Goal: Book appointment/travel/reservation

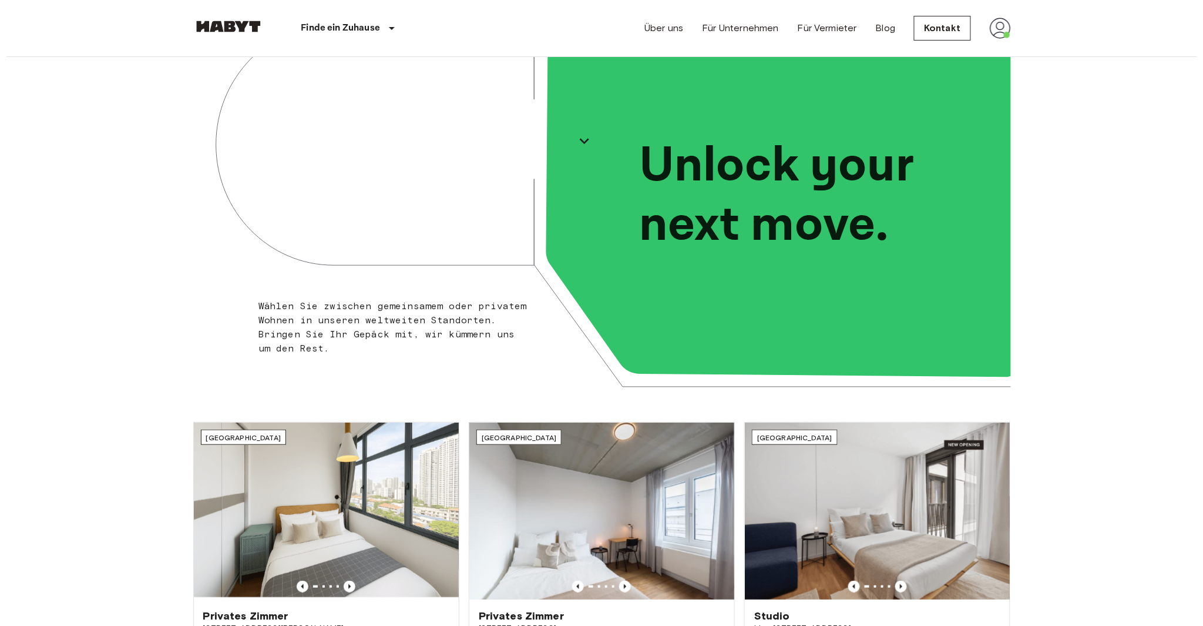
scroll to position [78, 0]
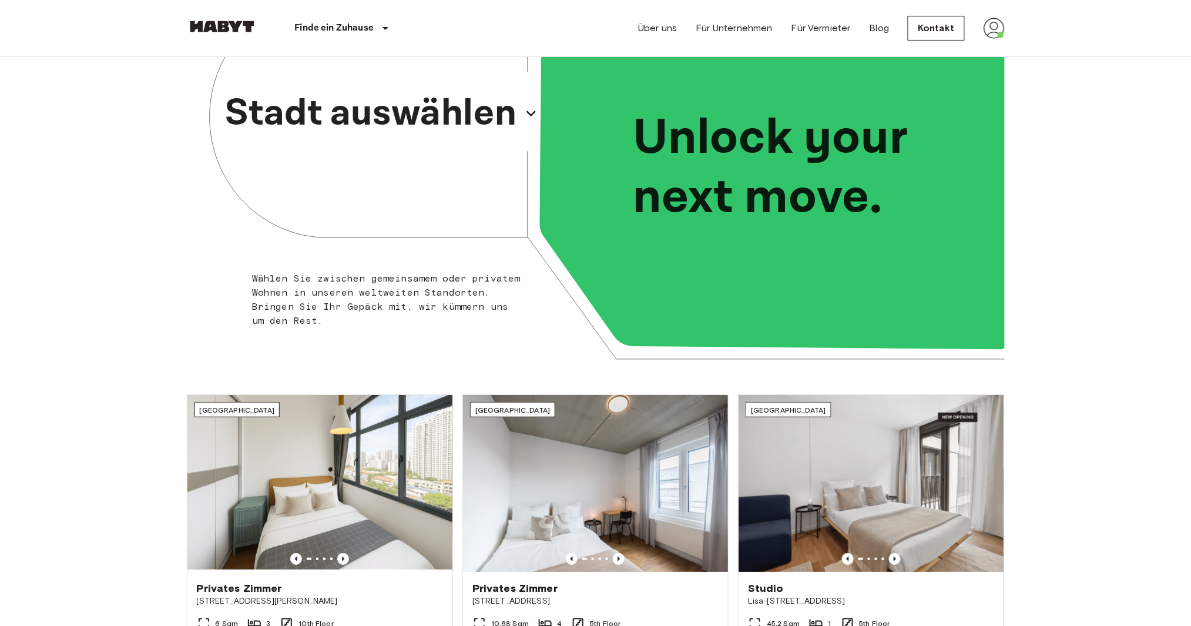
click at [431, 123] on p "Stadt auswählen" at bounding box center [370, 113] width 291 height 56
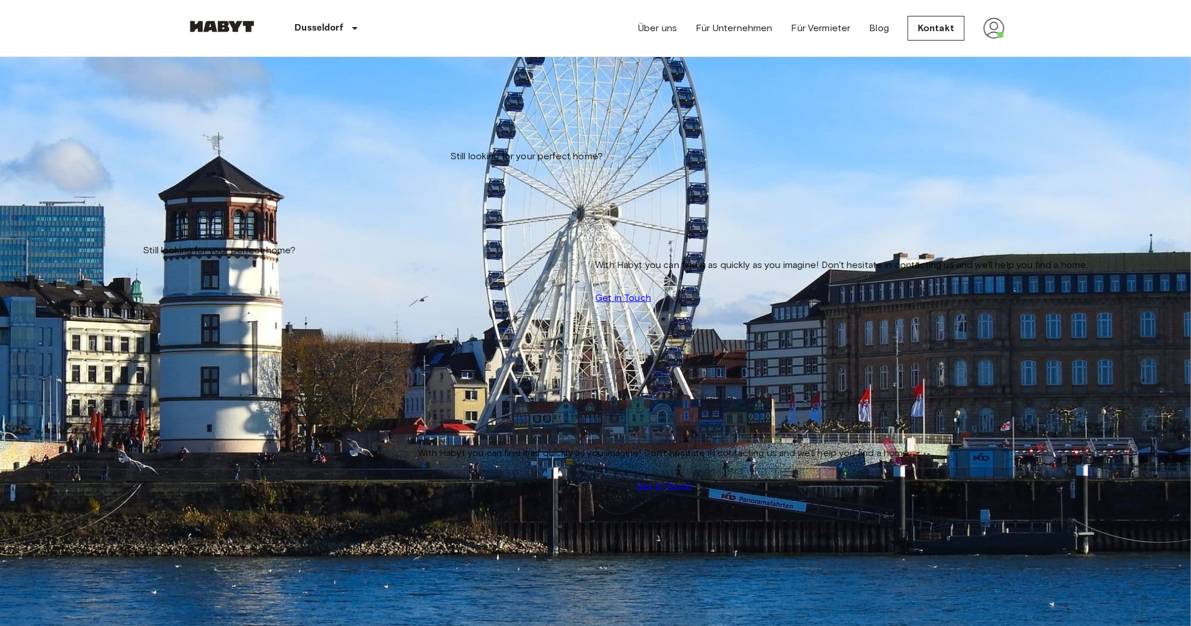
click at [270, 113] on input "Move-in date" at bounding box center [228, 119] width 83 height 12
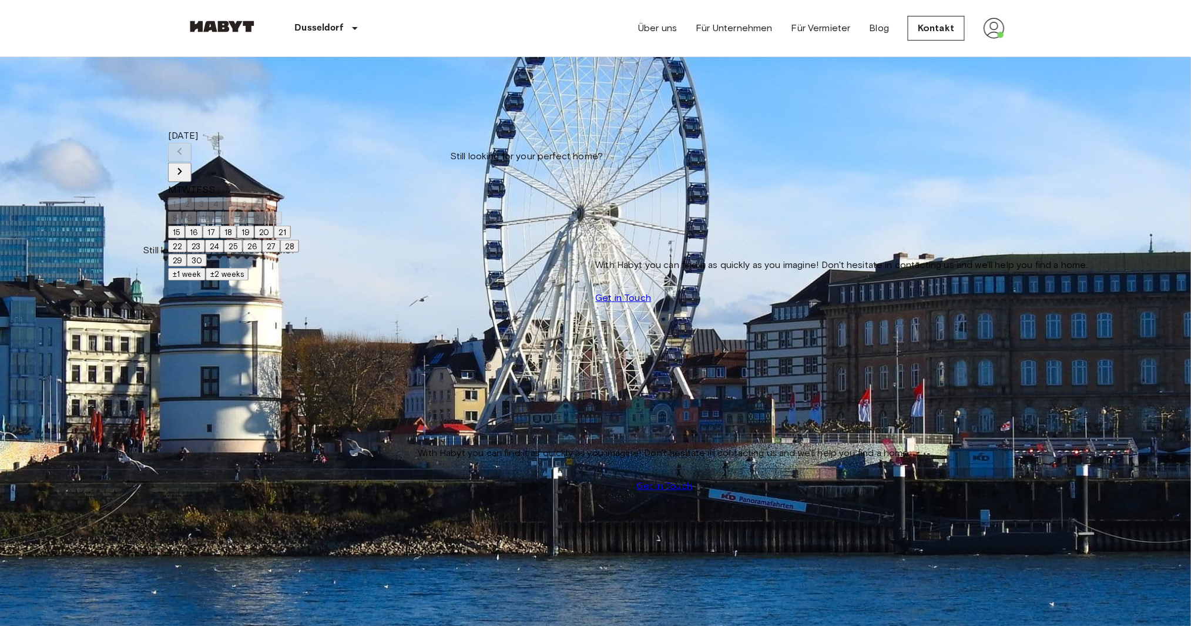
click at [187, 164] on icon "Next month" at bounding box center [180, 171] width 14 height 14
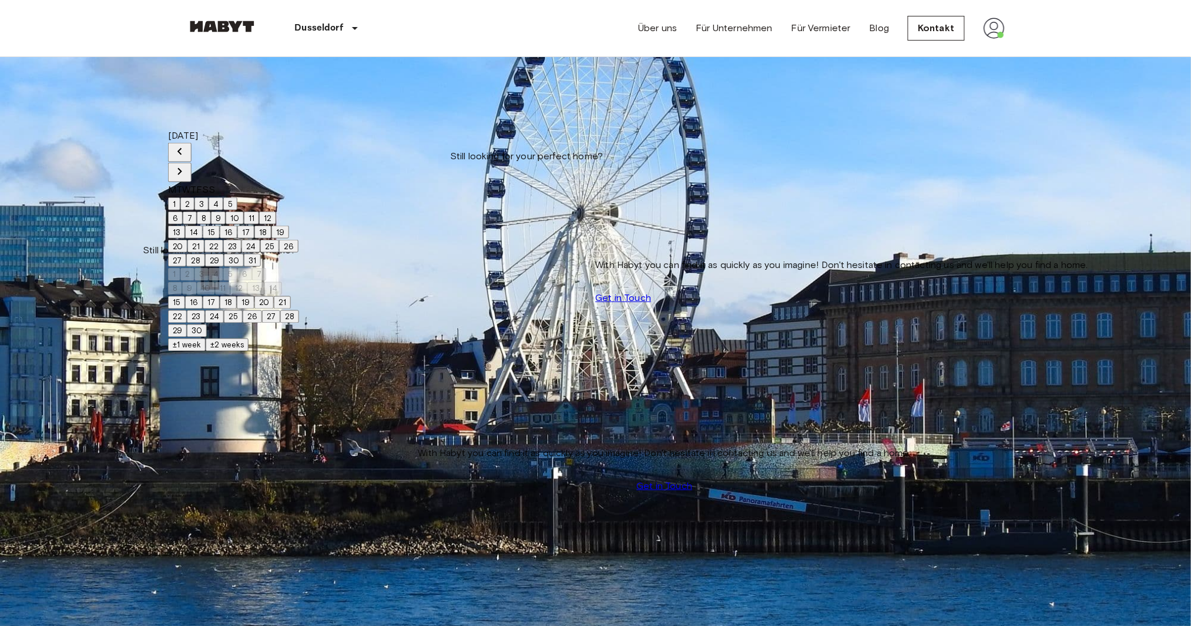
click at [182, 168] on icon "Next month" at bounding box center [179, 171] width 4 height 7
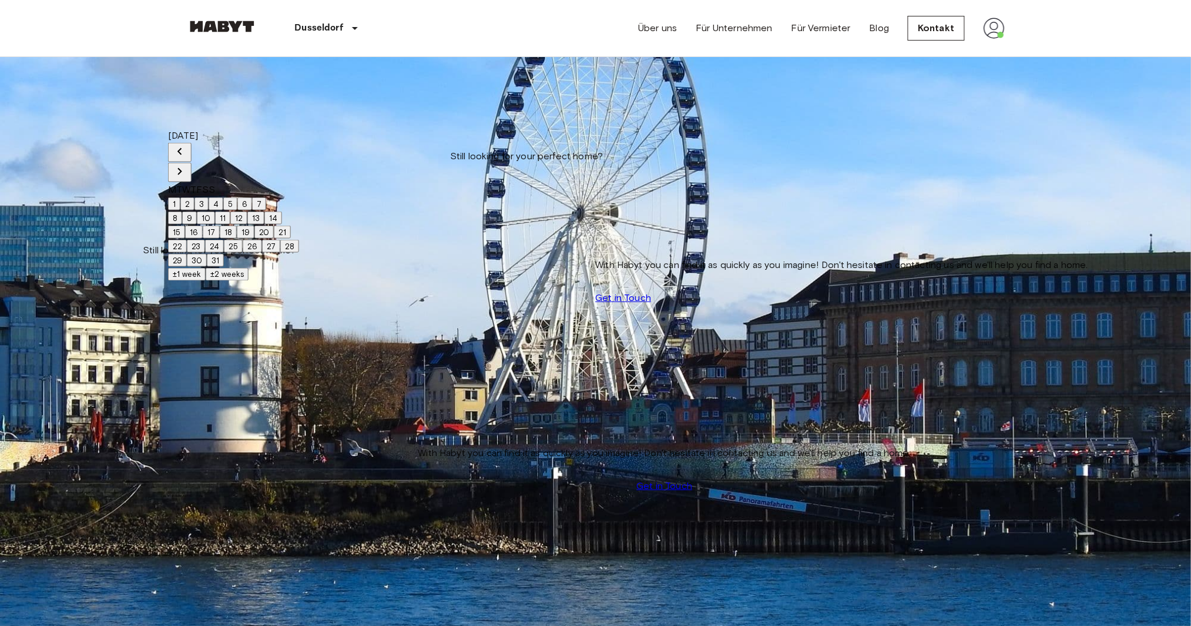
click at [182, 168] on icon "Next month" at bounding box center [179, 171] width 4 height 7
click at [180, 197] on button "1" at bounding box center [174, 203] width 12 height 13
type input "**********"
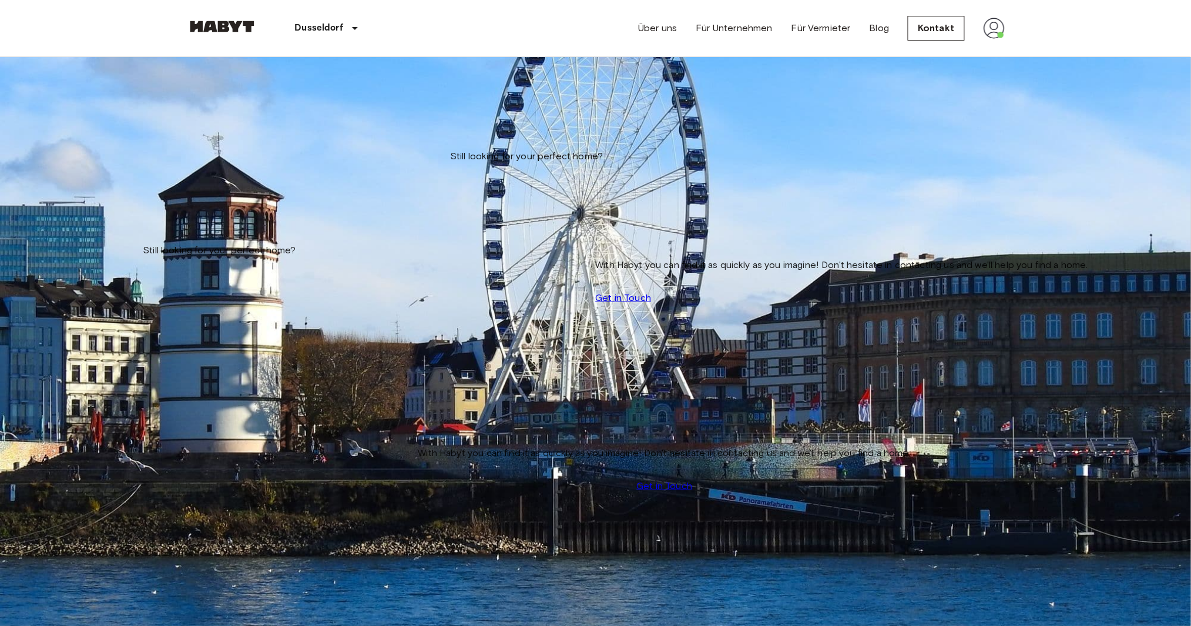
click at [317, 260] on img at bounding box center [595, 454] width 817 height 545
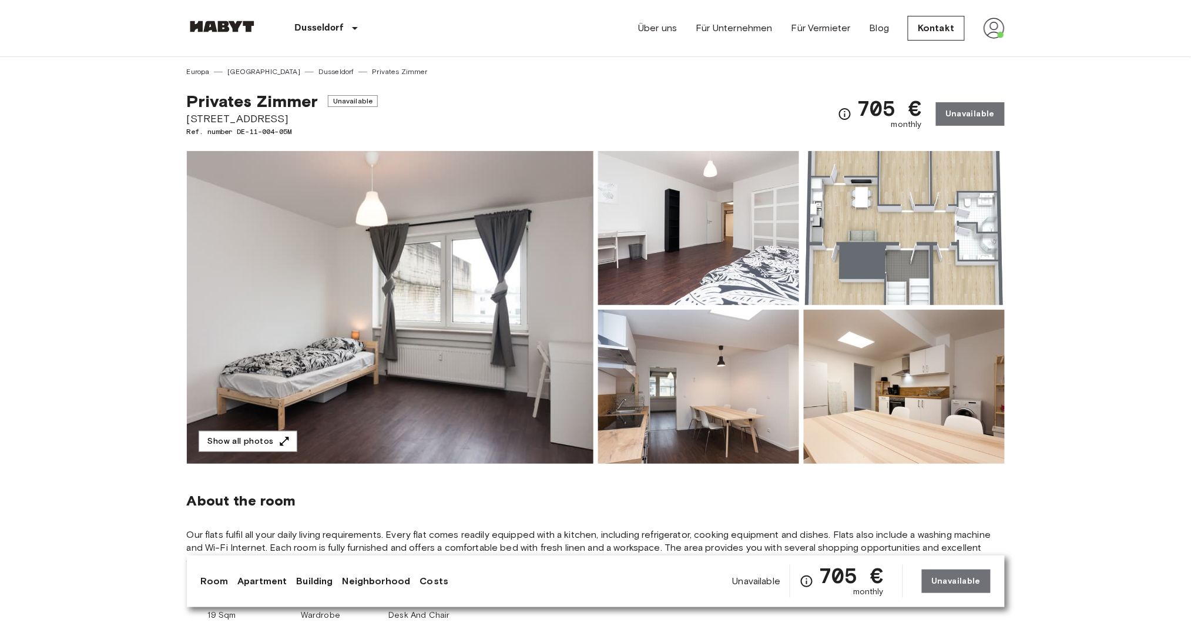
click at [506, 350] on img at bounding box center [390, 307] width 406 height 313
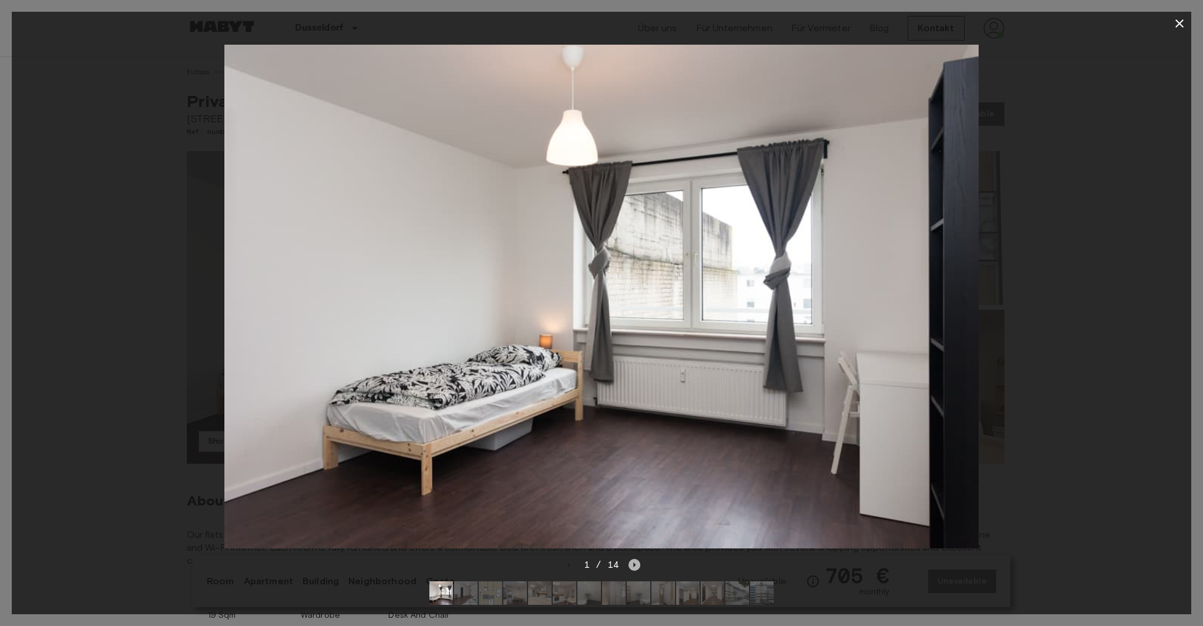
click at [634, 562] on icon "Next image" at bounding box center [635, 564] width 2 height 5
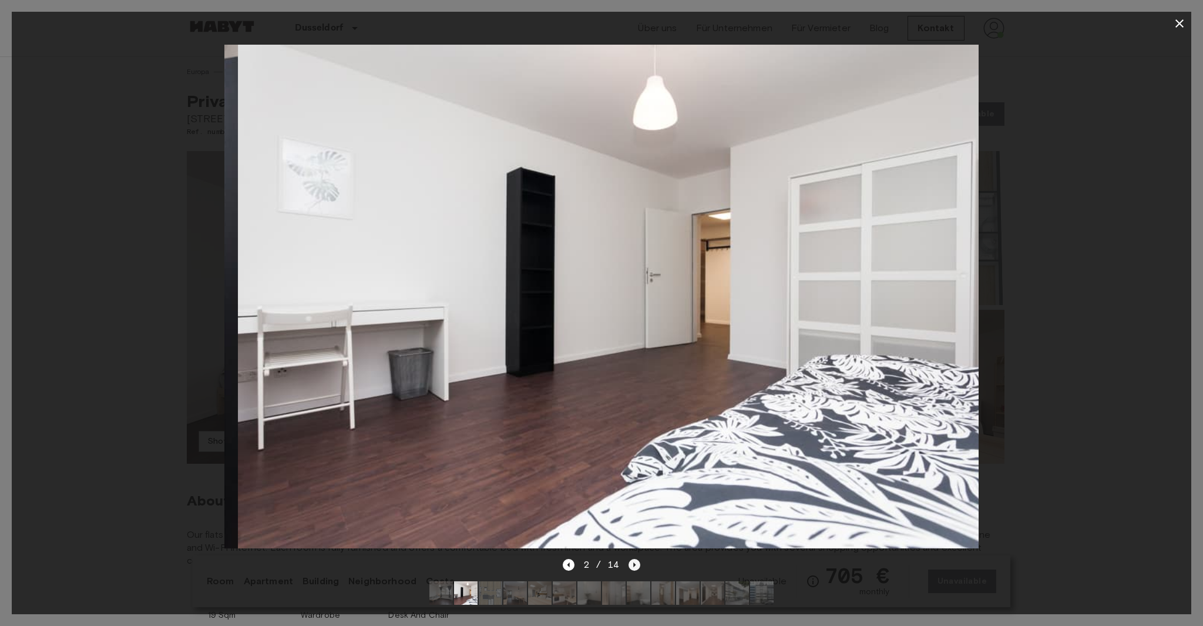
click at [636, 559] on icon "Next image" at bounding box center [635, 565] width 12 height 12
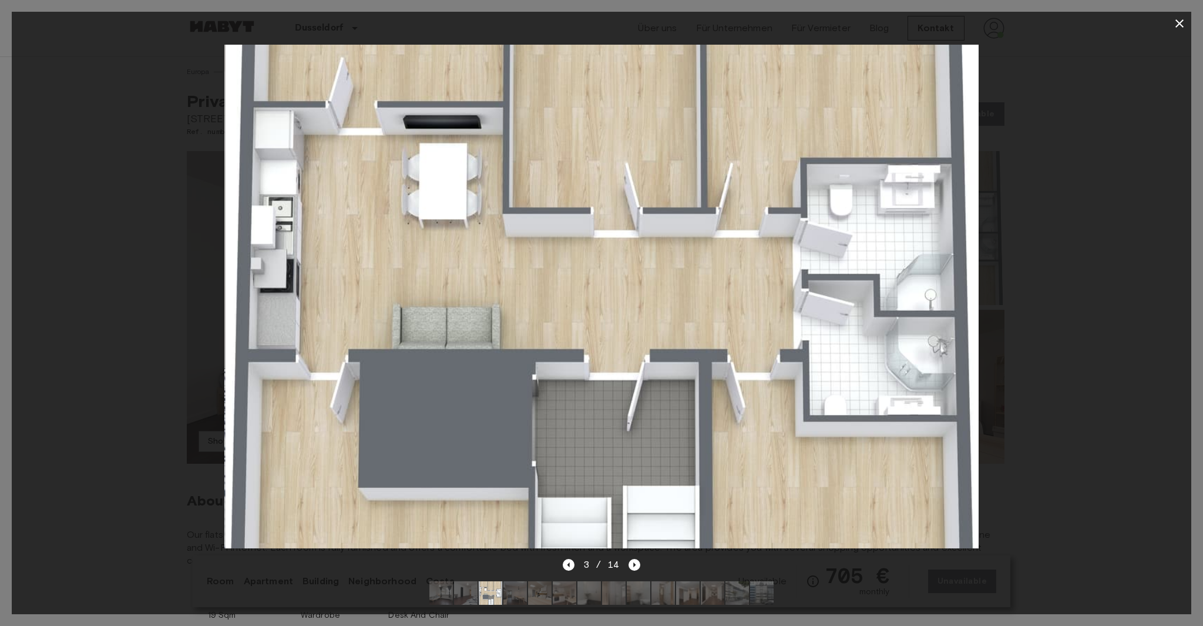
click at [637, 557] on div "3 / 14" at bounding box center [602, 564] width 78 height 14
click at [638, 559] on icon "Next image" at bounding box center [635, 565] width 12 height 12
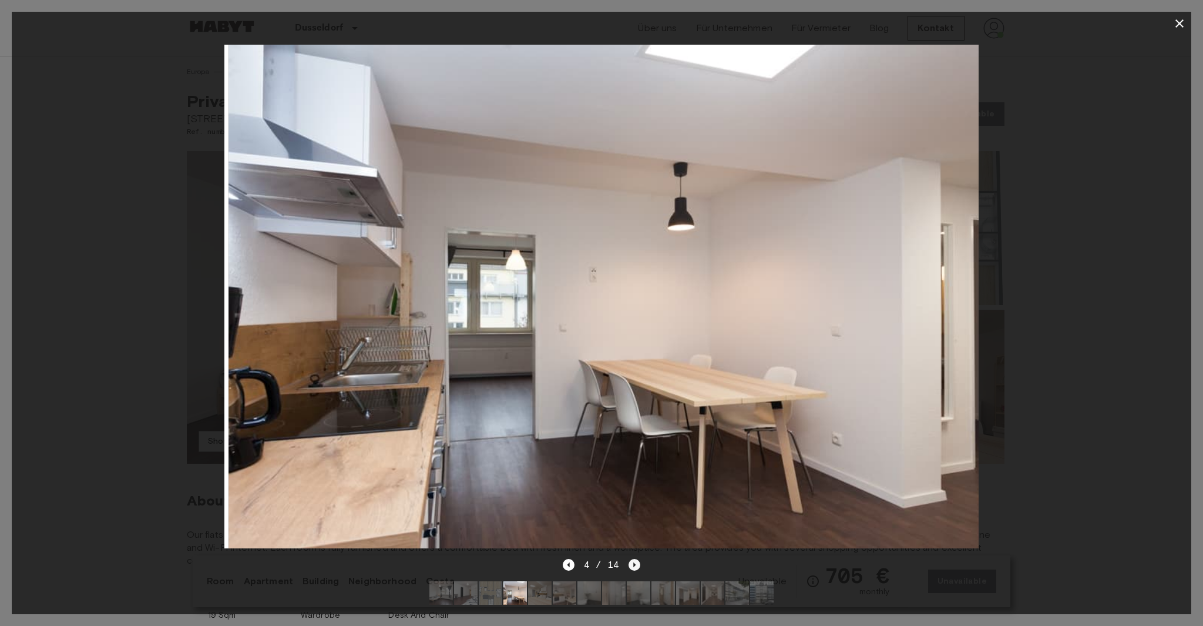
click at [634, 559] on icon "Next image" at bounding box center [635, 565] width 12 height 12
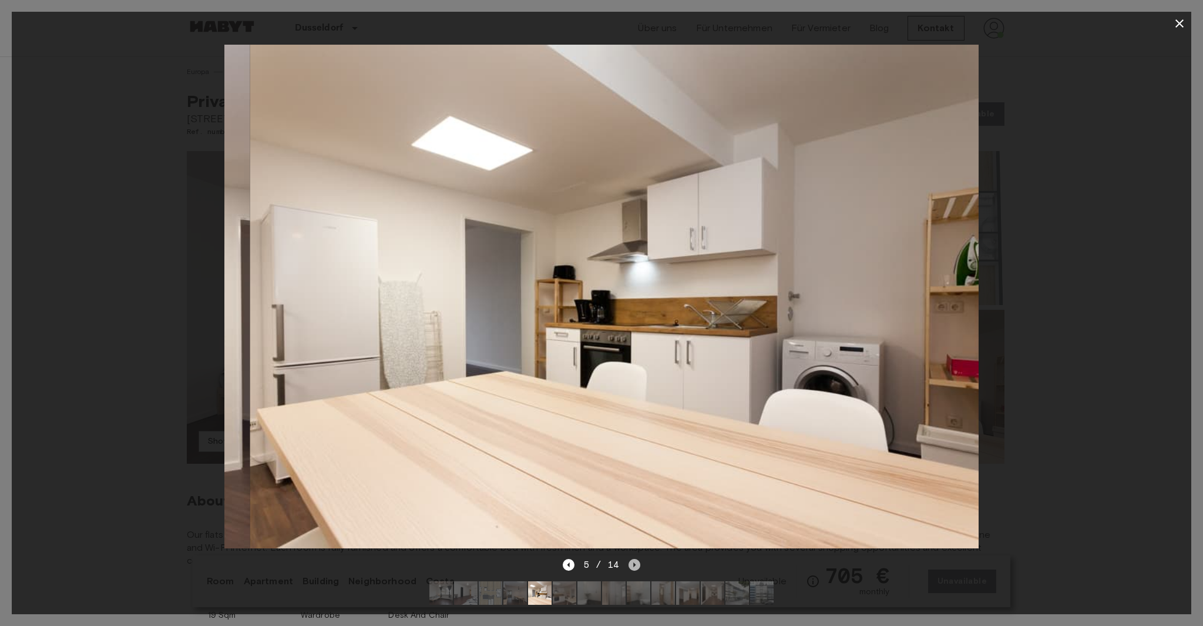
click at [634, 559] on icon "Next image" at bounding box center [635, 565] width 12 height 12
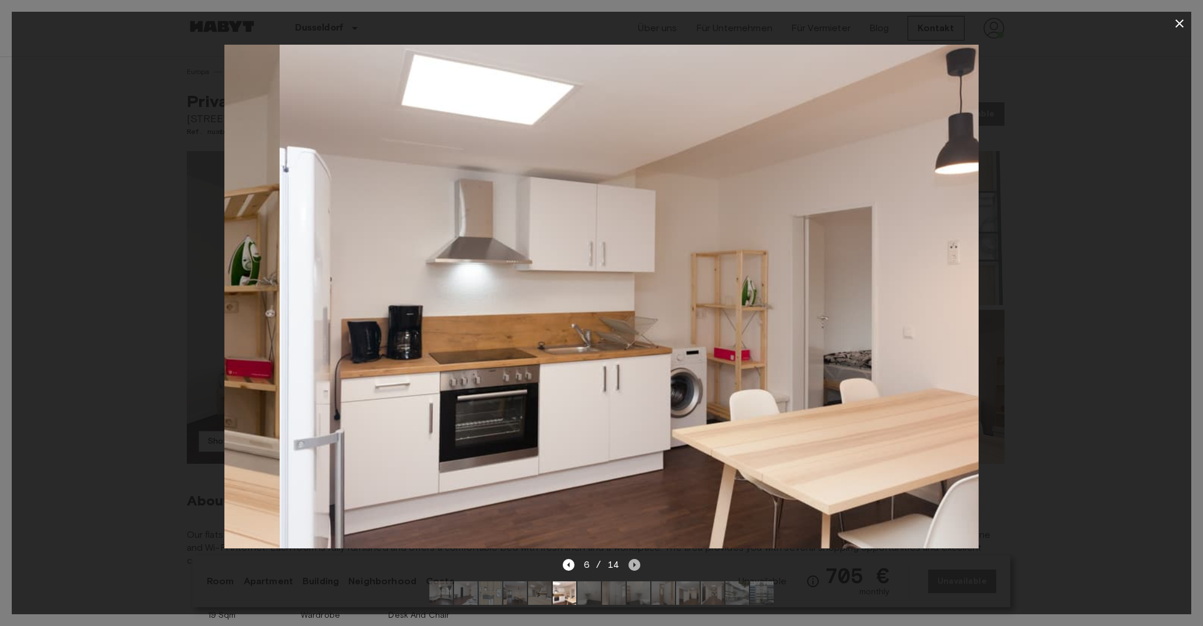
click at [634, 559] on icon "Next image" at bounding box center [635, 565] width 12 height 12
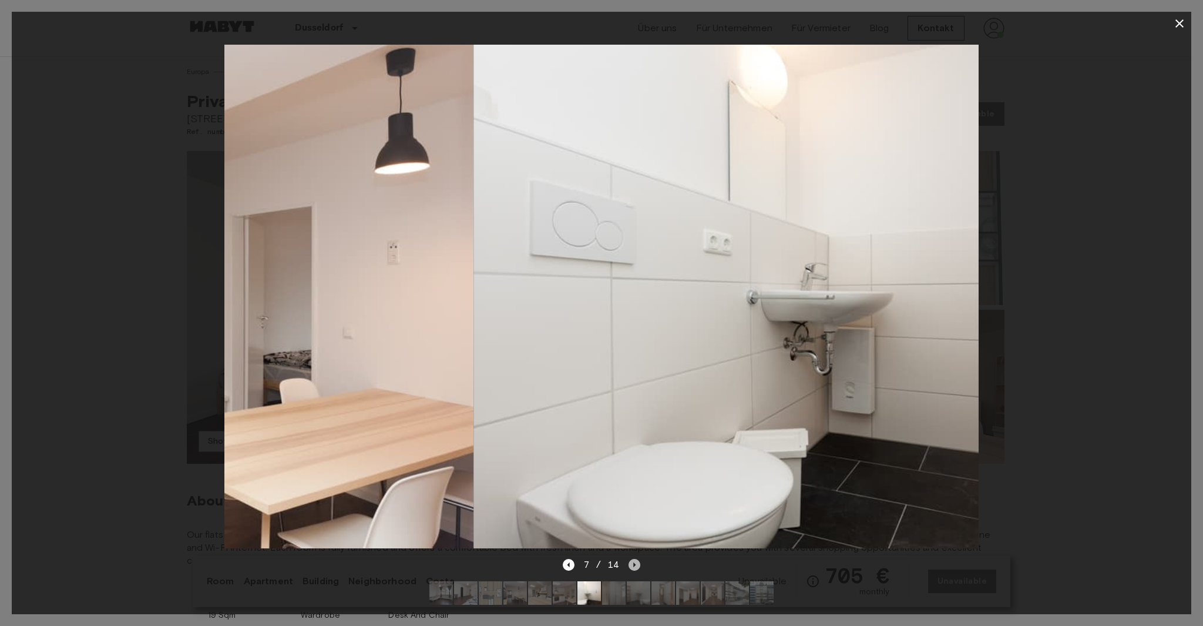
click at [634, 559] on icon "Next image" at bounding box center [635, 565] width 12 height 12
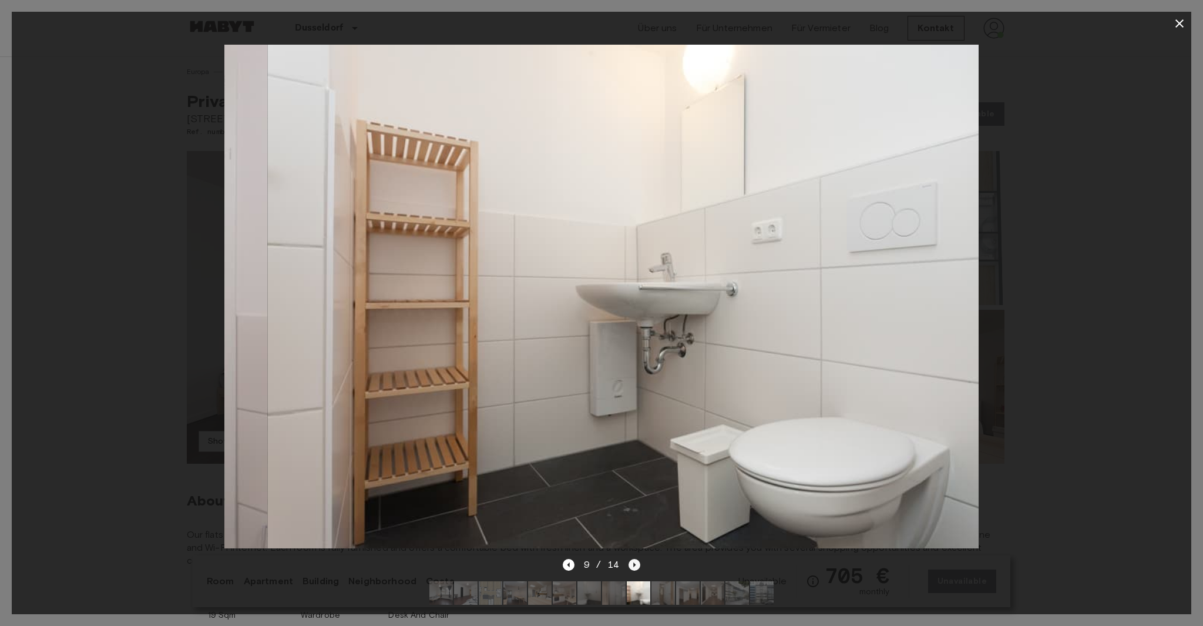
click at [634, 559] on icon "Next image" at bounding box center [635, 565] width 12 height 12
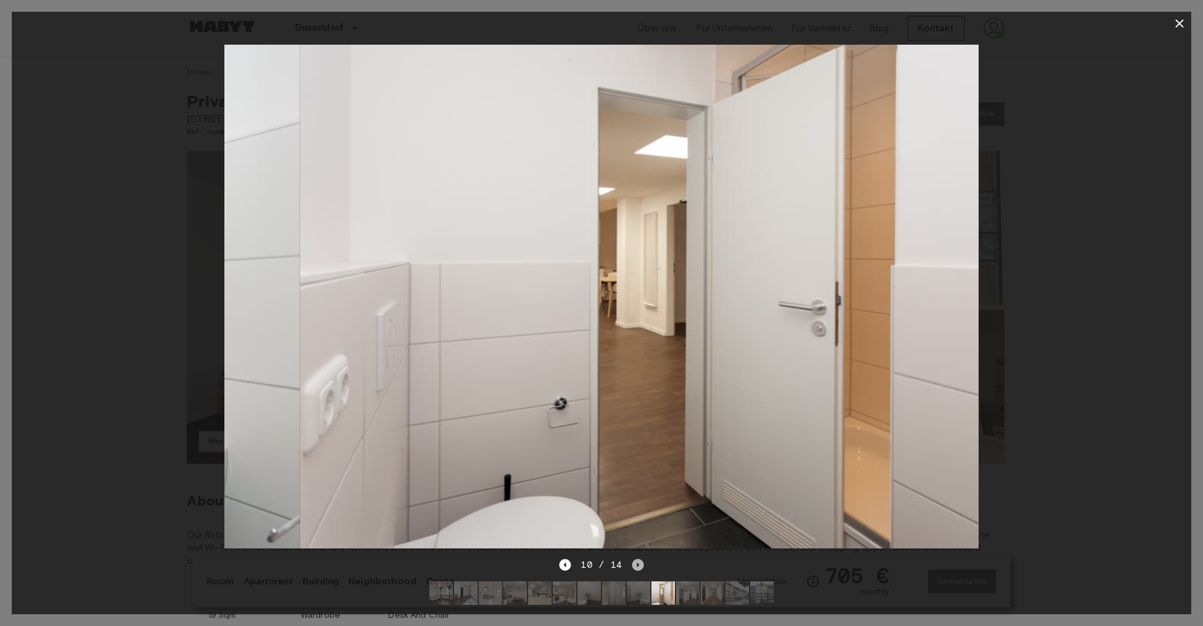
click at [634, 559] on icon "Next image" at bounding box center [638, 565] width 12 height 12
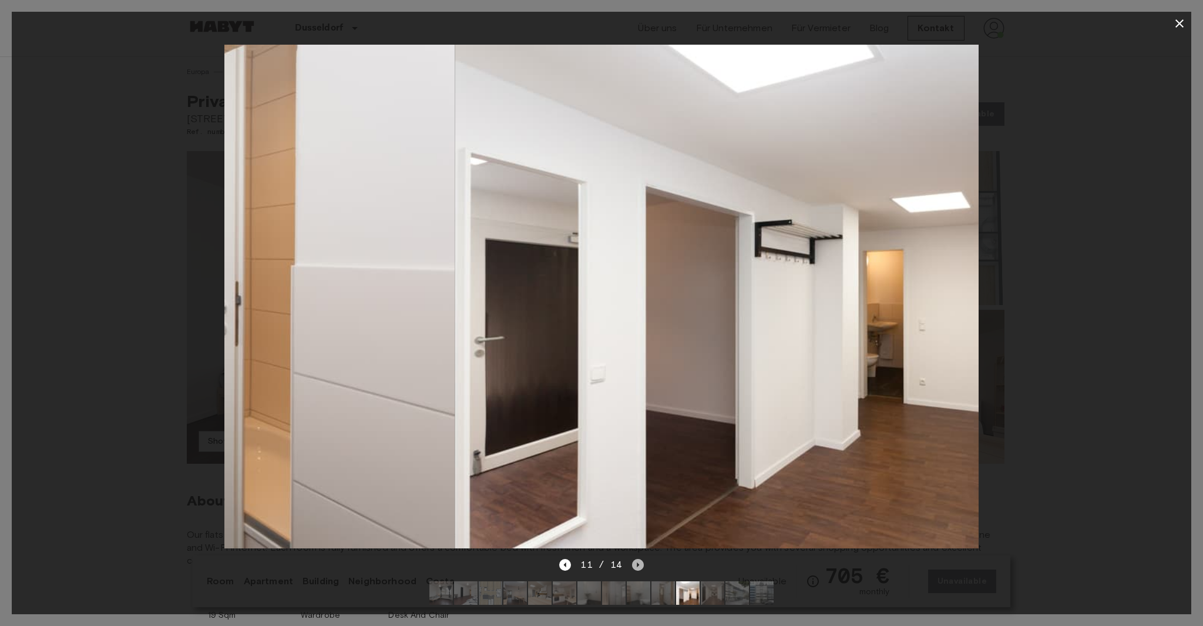
click at [634, 559] on icon "Next image" at bounding box center [638, 565] width 12 height 12
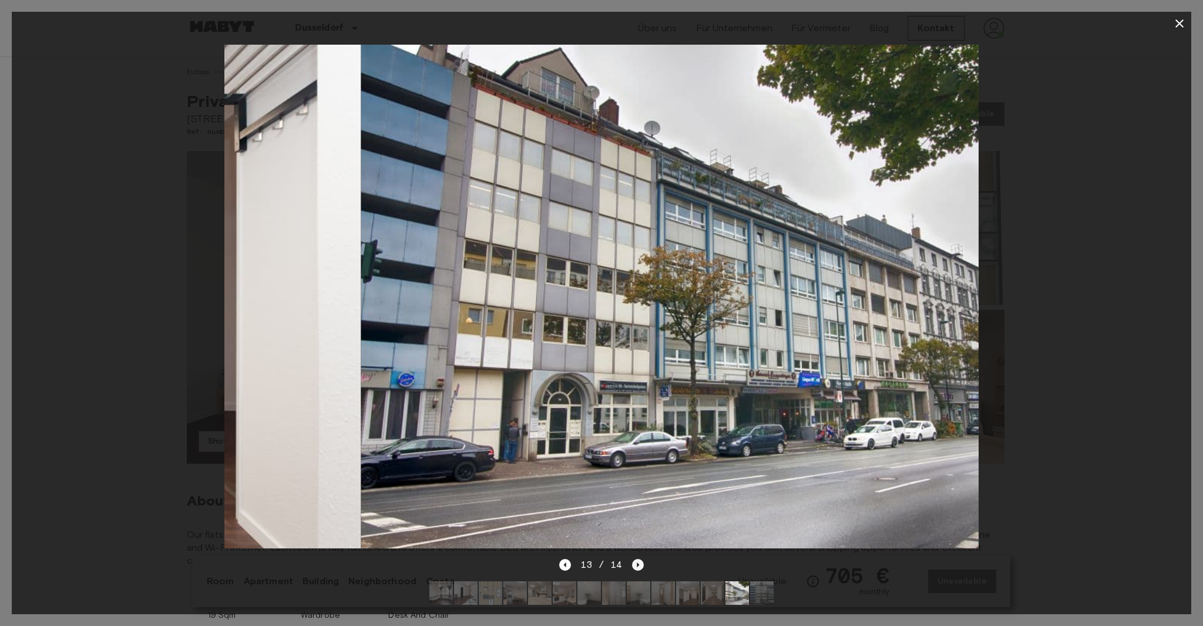
click at [634, 559] on icon "Next image" at bounding box center [638, 565] width 12 height 12
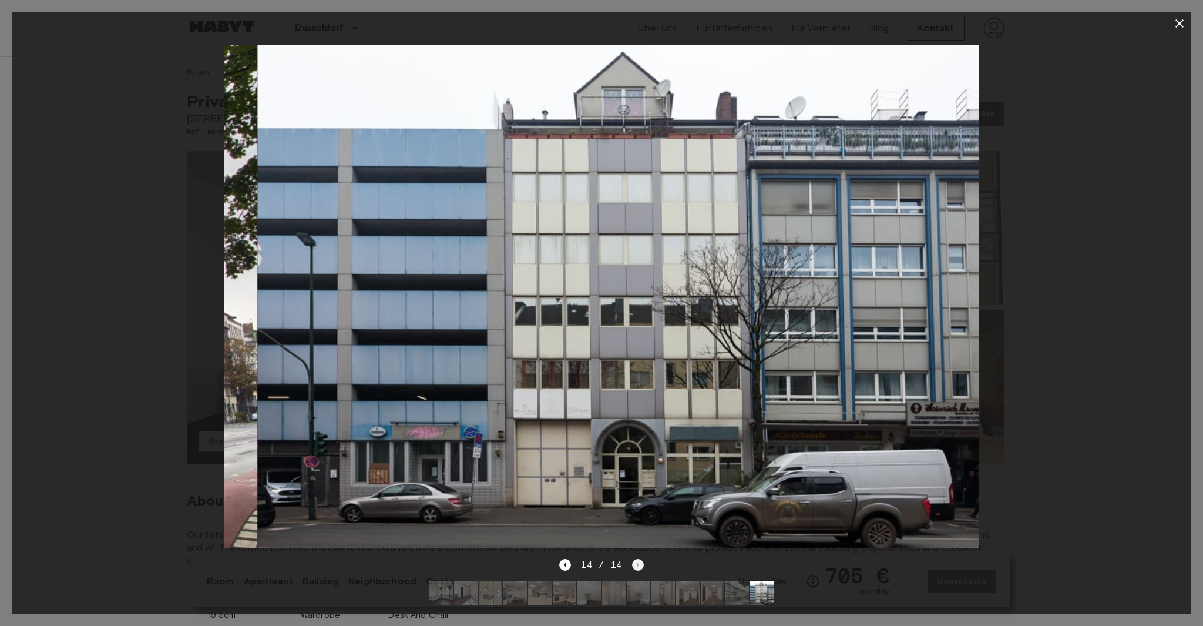
click at [634, 557] on div "14 / 14" at bounding box center [601, 564] width 84 height 14
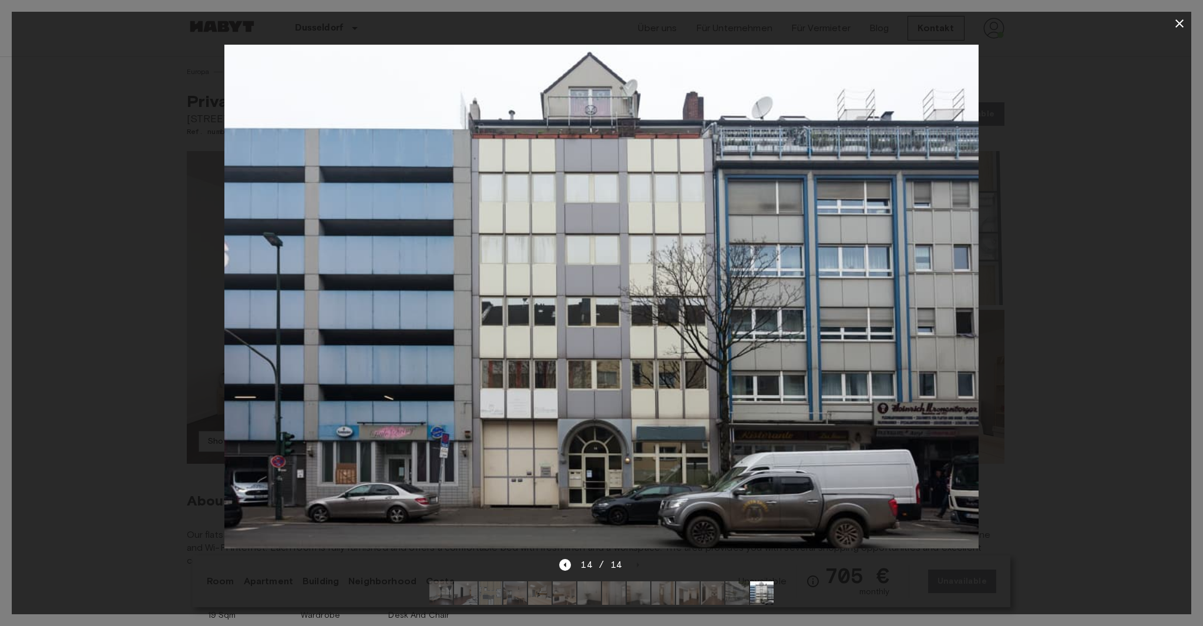
click at [1182, 16] on icon "button" at bounding box center [1180, 23] width 14 height 14
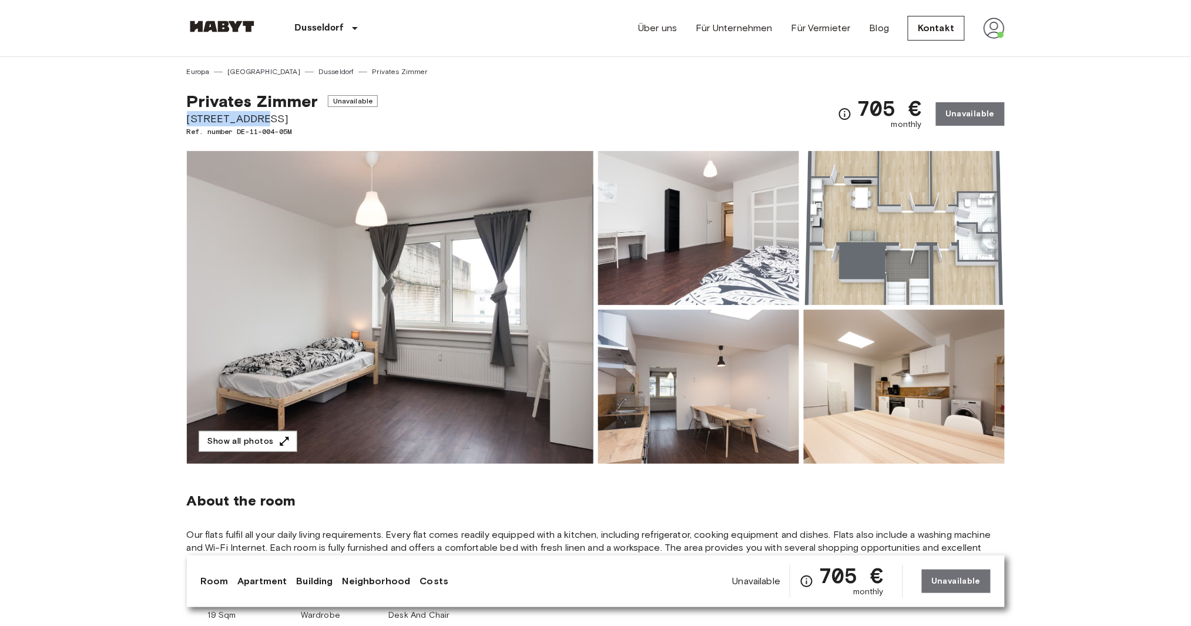
drag, startPoint x: 183, startPoint y: 120, endPoint x: 248, endPoint y: 120, distance: 65.2
copy span "[STREET_ADDRESS]"
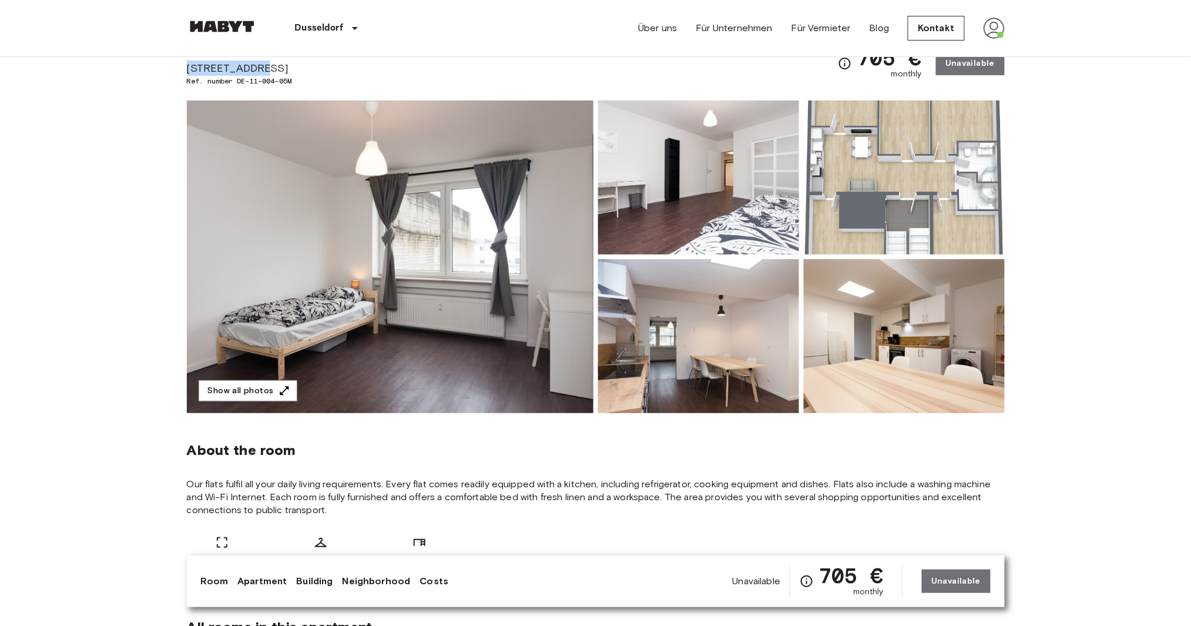
scroll to position [78, 0]
